Goal: Information Seeking & Learning: Find specific fact

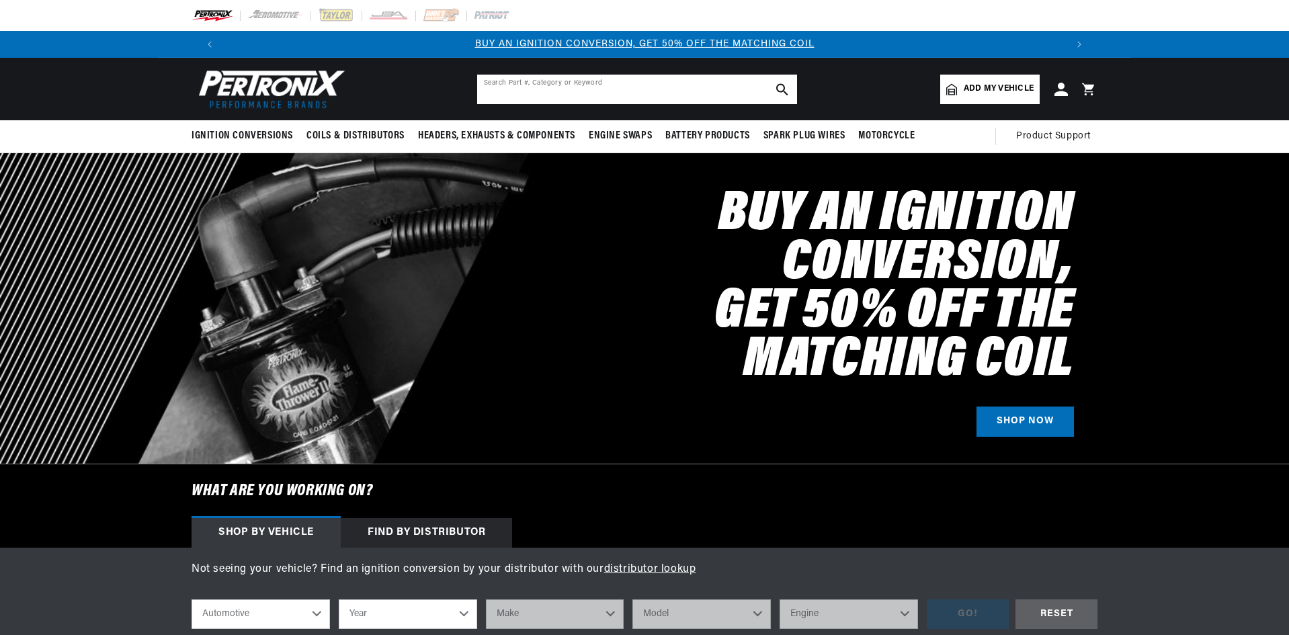
click at [528, 93] on input "text" at bounding box center [637, 90] width 320 height 30
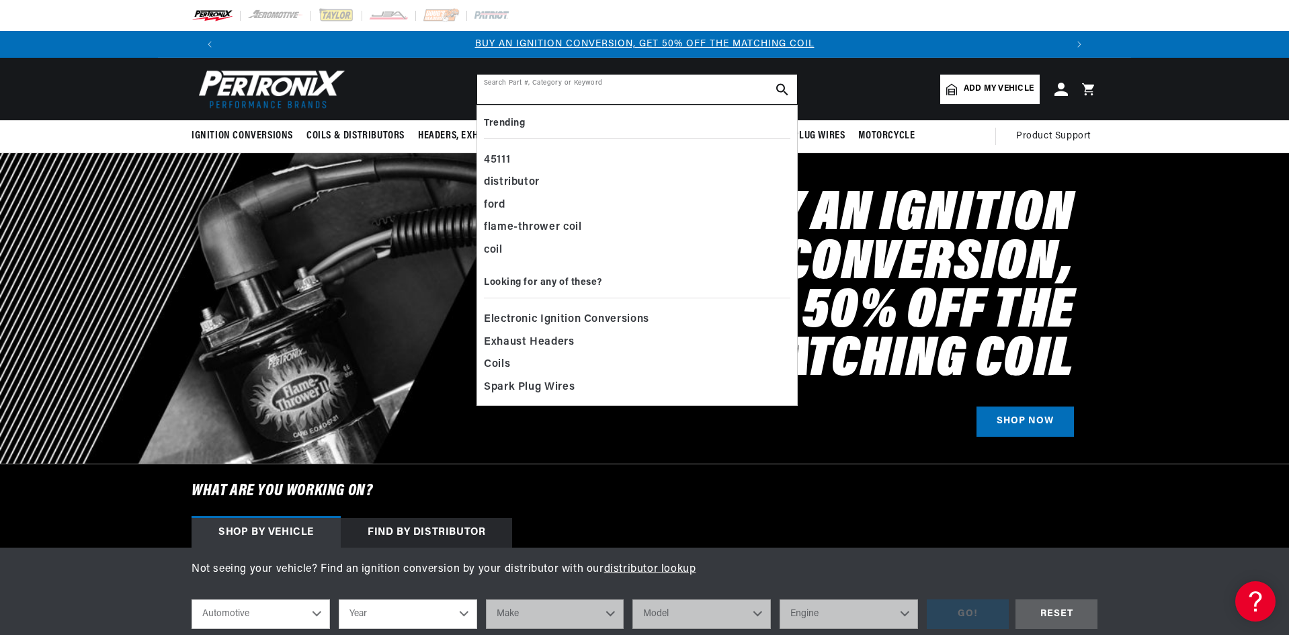
click at [498, 86] on input "text" at bounding box center [637, 90] width 320 height 30
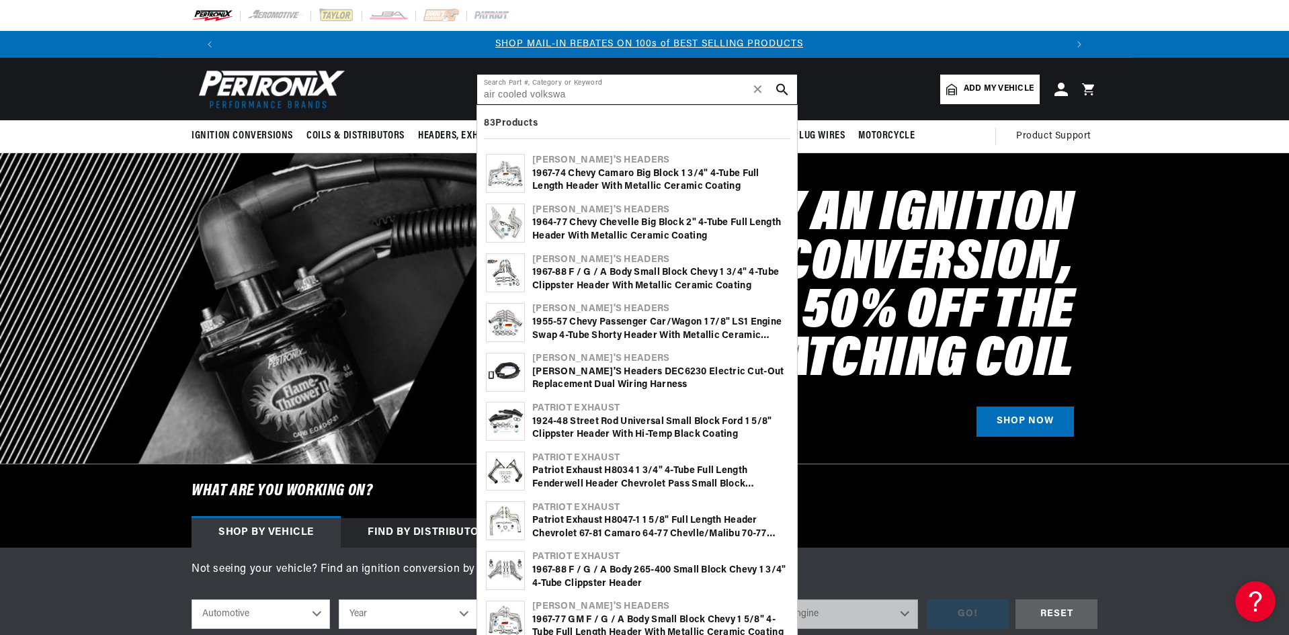
scroll to position [0, 839]
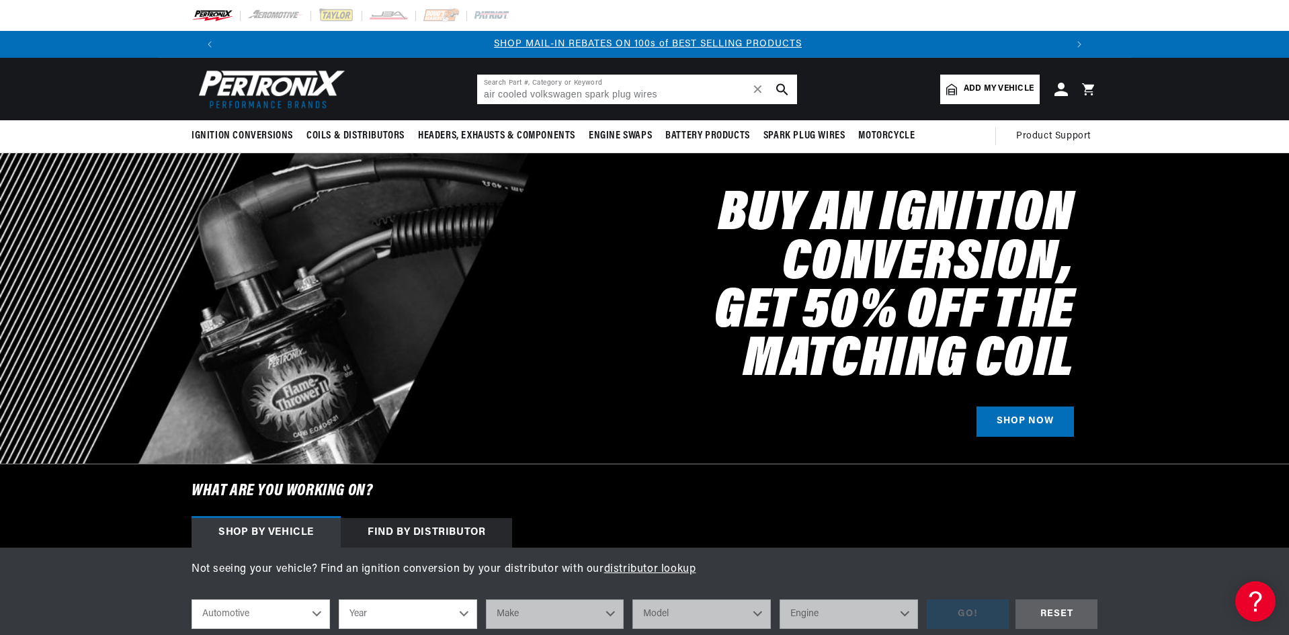
type input "air cooled volkswagen spark plug wires"
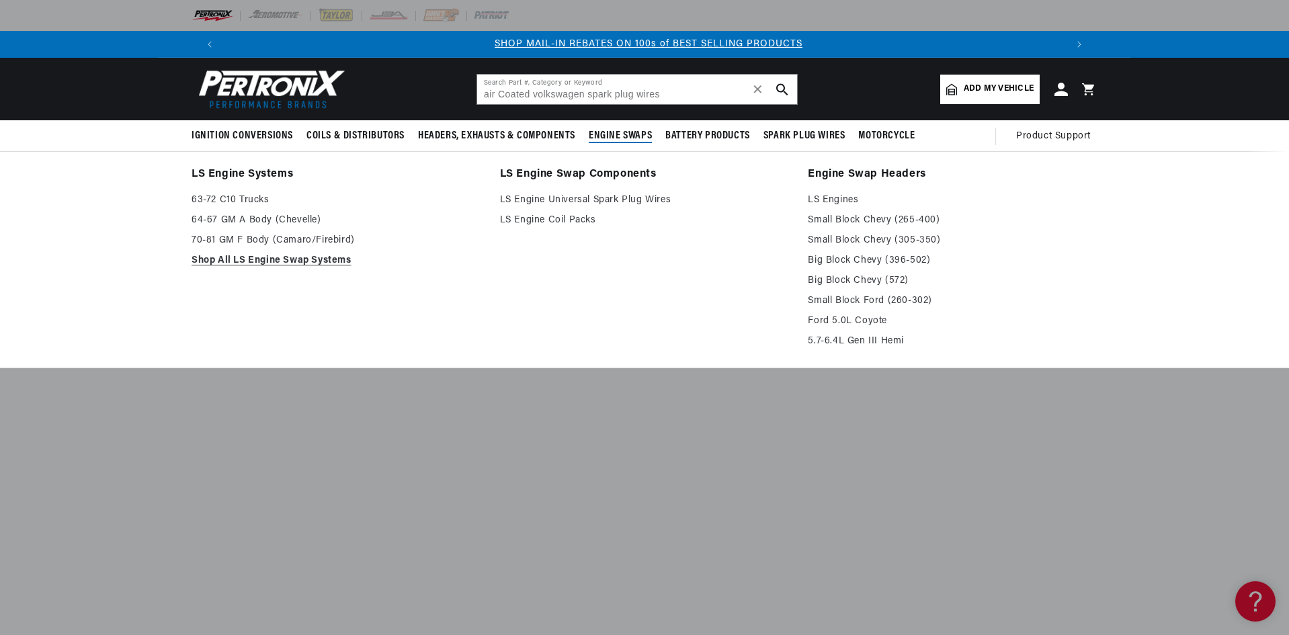
scroll to position [0, 839]
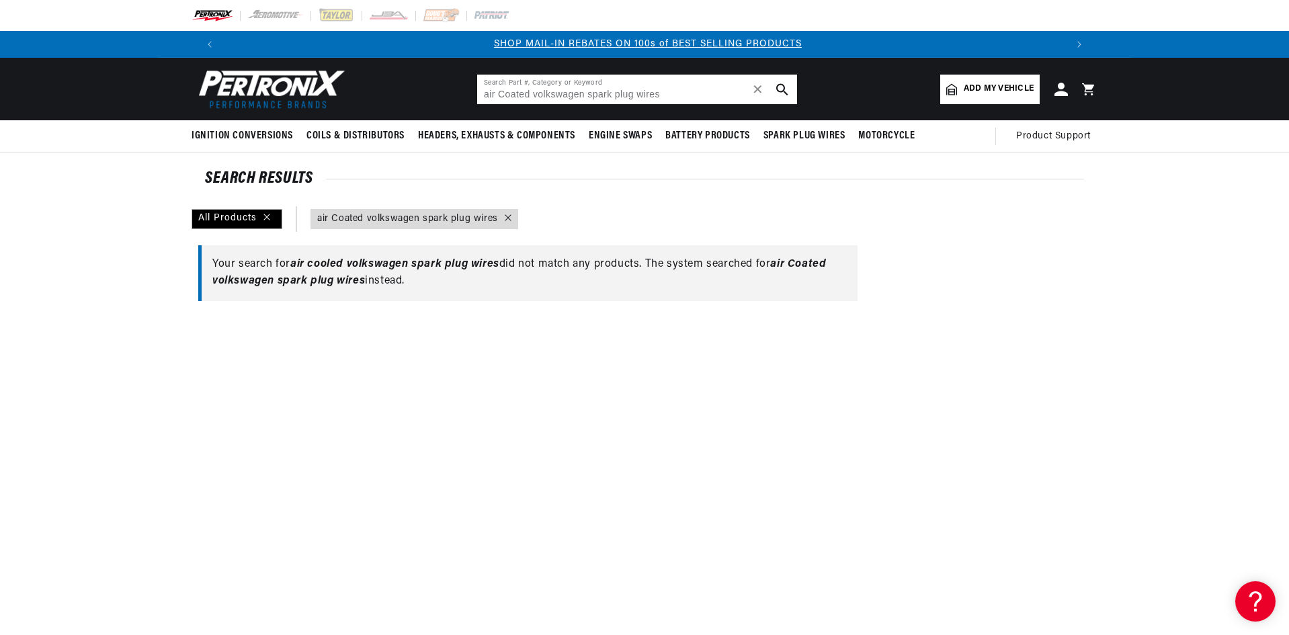
click at [514, 95] on input "air Coated volkswagen spark plug wires" at bounding box center [637, 90] width 320 height 30
type input "air Cooled volkswagen spark plug wires"
click at [574, 453] on div at bounding box center [531, 632] width 679 height 635
click at [676, 92] on input "air Cooled volkswagen spark plug wires" at bounding box center [637, 90] width 320 height 30
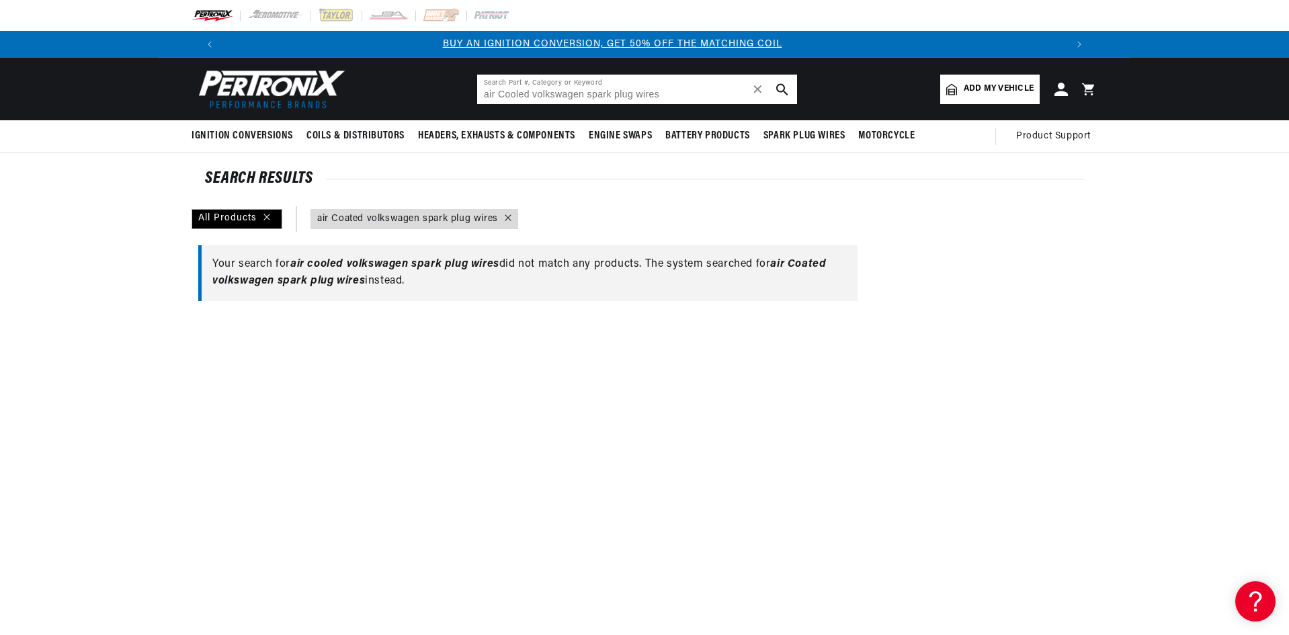
scroll to position [0, 0]
